Goal: Task Accomplishment & Management: Complete application form

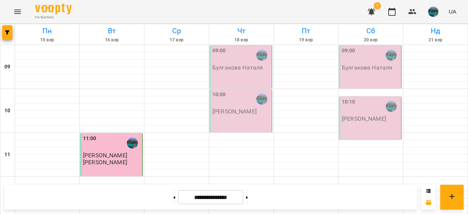
click at [375, 11] on icon "button" at bounding box center [371, 11] width 9 height 9
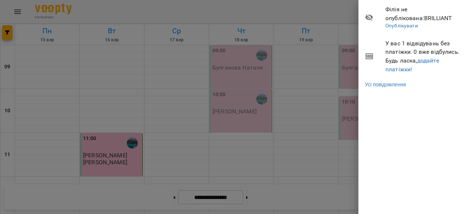
click at [336, 13] on div at bounding box center [234, 107] width 468 height 214
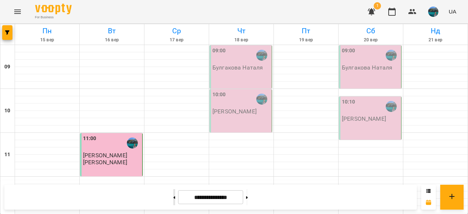
click at [173, 194] on button at bounding box center [174, 197] width 2 height 16
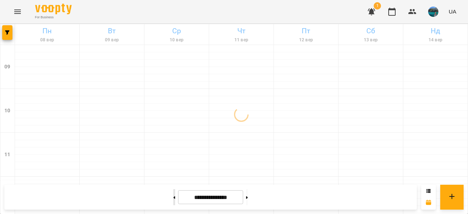
click at [173, 194] on button at bounding box center [174, 197] width 2 height 16
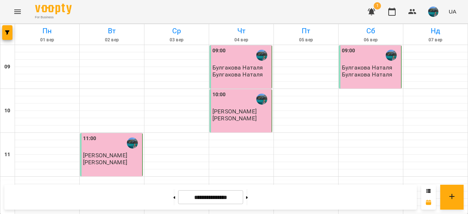
scroll to position [390, 0]
click at [248, 197] on button at bounding box center [247, 197] width 2 height 16
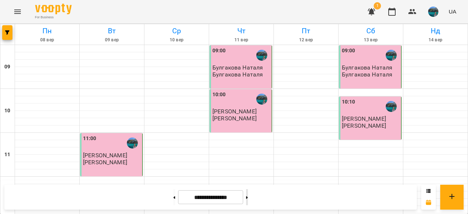
click at [248, 196] on button at bounding box center [247, 197] width 2 height 16
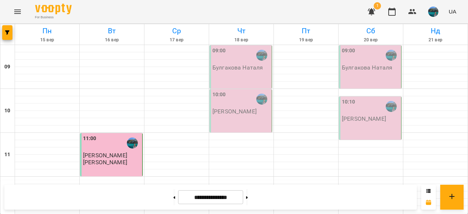
scroll to position [256, 0]
click at [173, 198] on button at bounding box center [174, 197] width 2 height 16
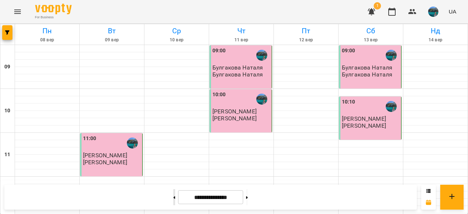
click at [173, 198] on button at bounding box center [174, 197] width 2 height 16
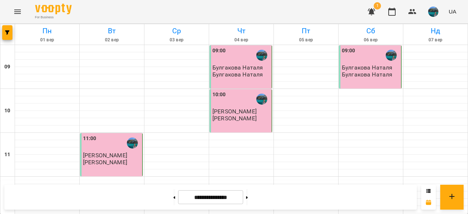
scroll to position [0, 0]
click at [248, 195] on button at bounding box center [247, 197] width 2 height 16
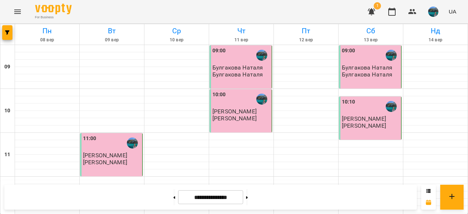
scroll to position [390, 0]
click at [248, 195] on button at bounding box center [247, 197] width 2 height 16
type input "**********"
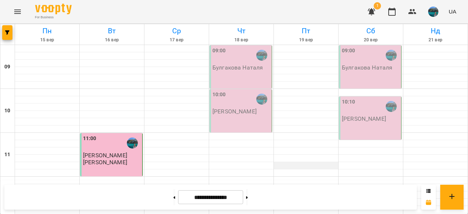
scroll to position [0, 0]
